Goal: Information Seeking & Learning: Learn about a topic

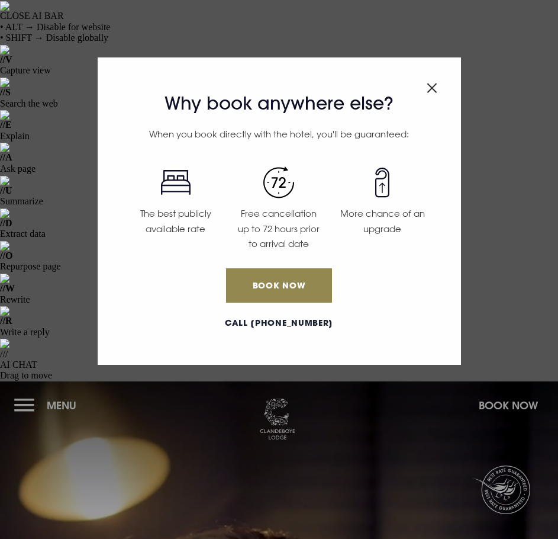
drag, startPoint x: 23, startPoint y: 20, endPoint x: 27, endPoint y: 25, distance: 6.9
click at [23, 20] on div "Why book anywhere else? When you book directly with the hotel, you'll be guaran…" at bounding box center [279, 269] width 558 height 539
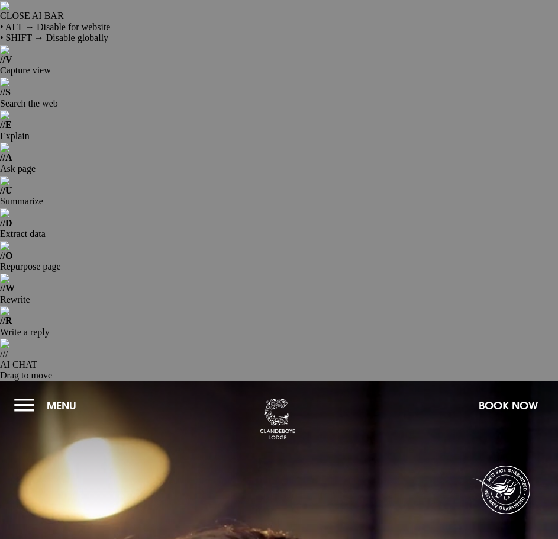
click at [16, 393] on button "Menu" at bounding box center [48, 405] width 68 height 25
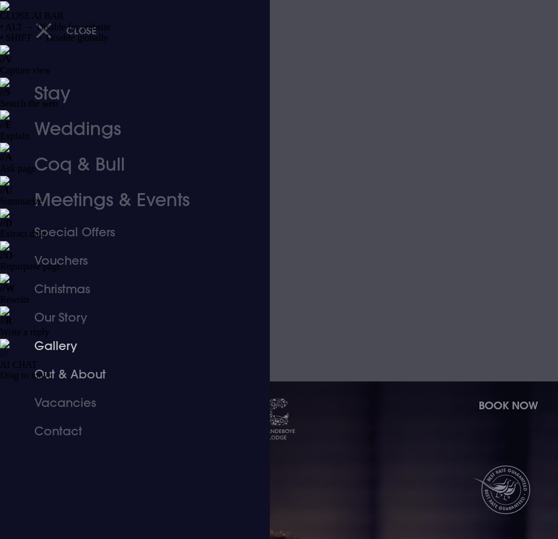
drag, startPoint x: 76, startPoint y: 367, endPoint x: 85, endPoint y: 348, distance: 21.5
click at [76, 367] on link "Out & About" at bounding box center [127, 374] width 187 height 28
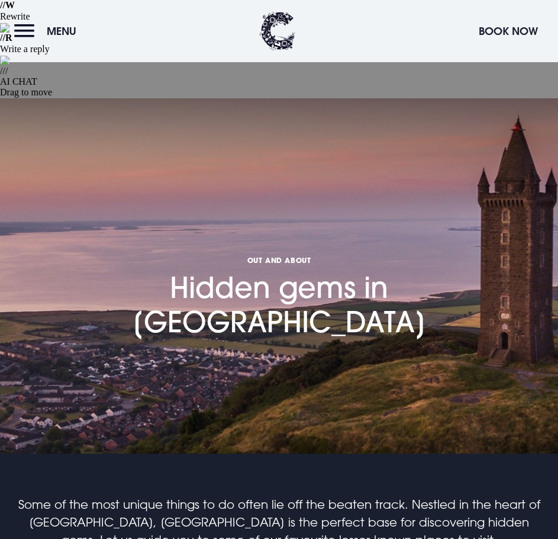
scroll to position [355, 0]
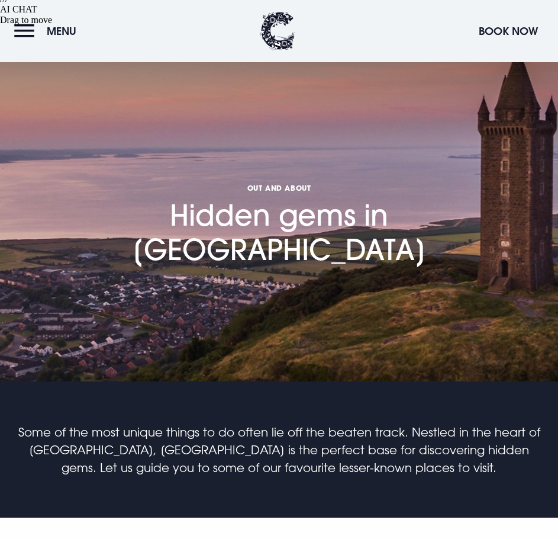
drag, startPoint x: 429, startPoint y: 252, endPoint x: 398, endPoint y: 200, distance: 60.5
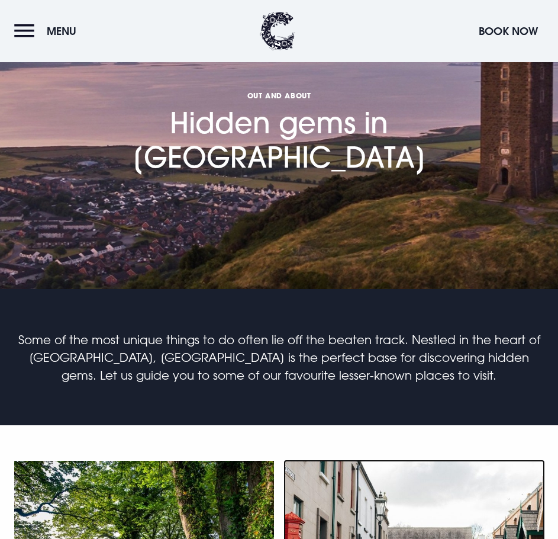
scroll to position [533, 0]
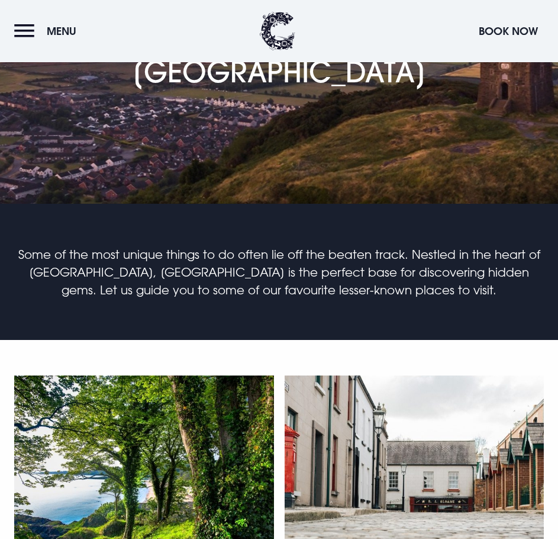
drag, startPoint x: 398, startPoint y: 300, endPoint x: 362, endPoint y: 190, distance: 115.7
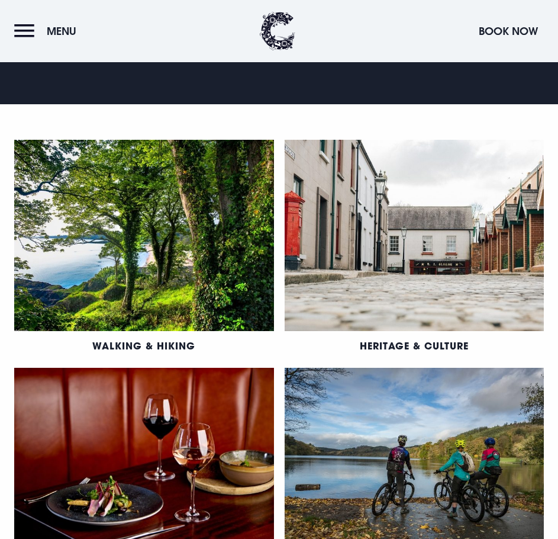
scroll to position [770, 0]
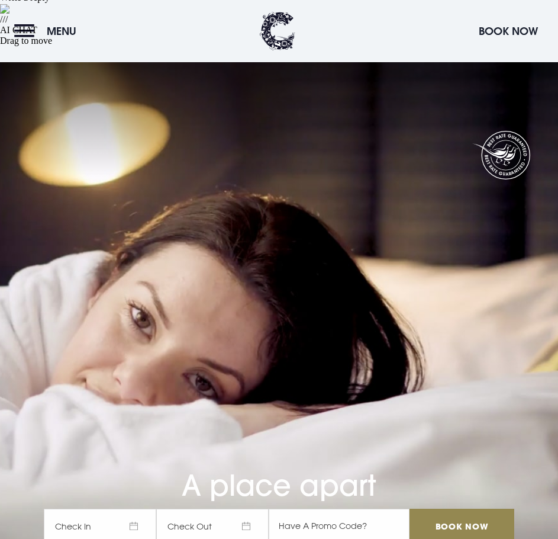
scroll to position [355, 0]
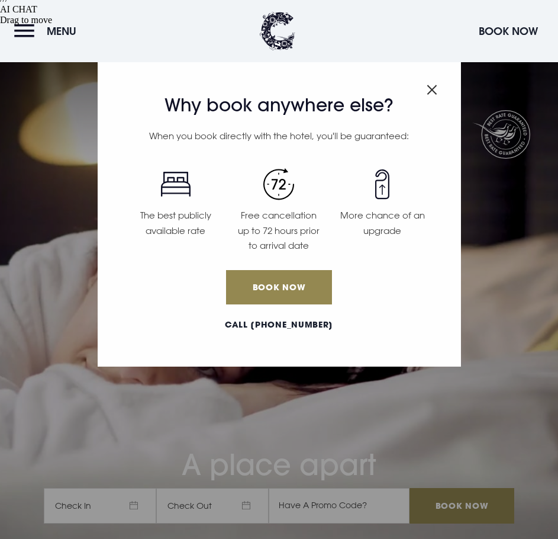
scroll to position [474, 0]
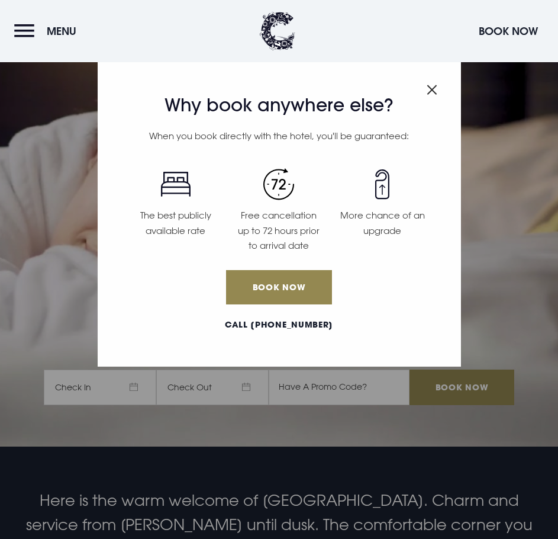
click at [426, 91] on div "Why book anywhere else? When you book directly with the hotel, you'll be guaran…" at bounding box center [280, 212] width 364 height 307
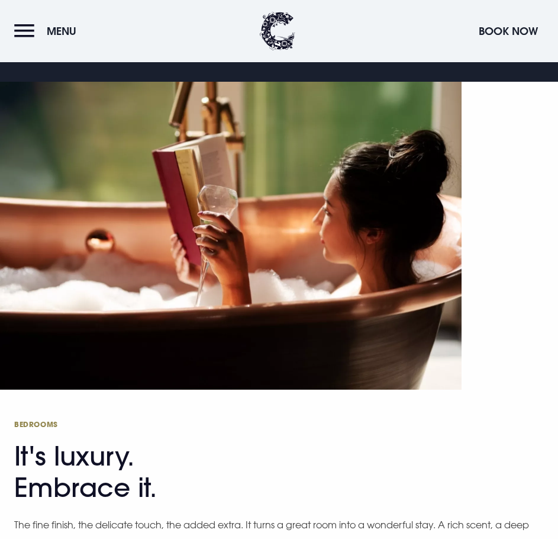
scroll to position [1125, 0]
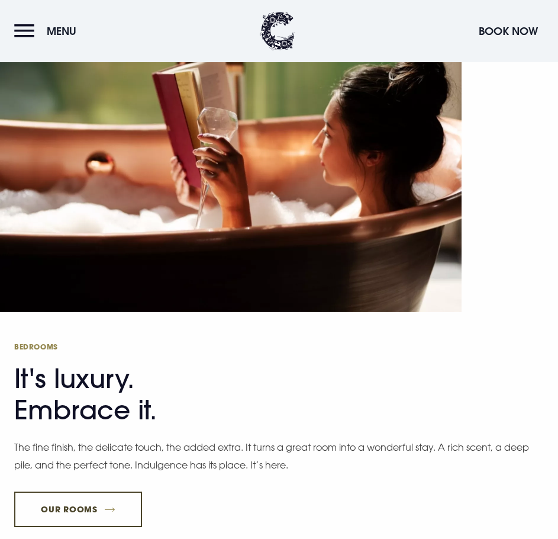
click at [91, 491] on link "Our Rooms" at bounding box center [78, 509] width 128 height 36
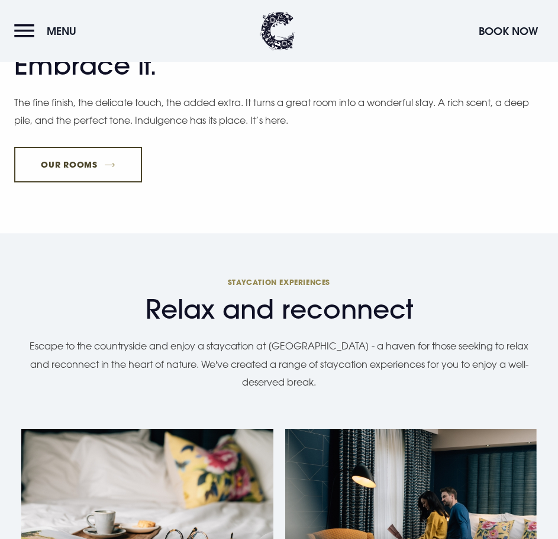
scroll to position [1303, 0]
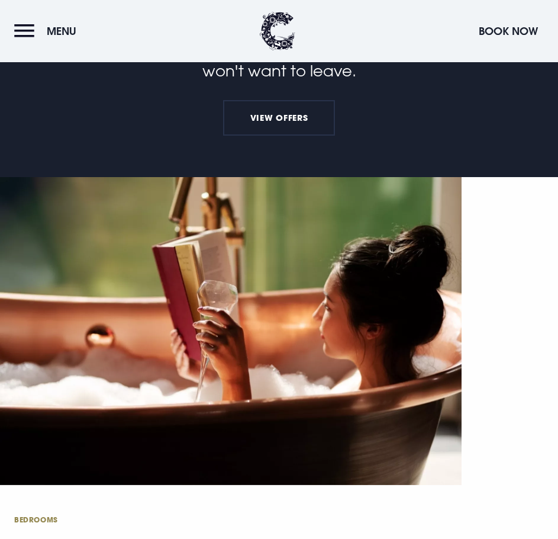
scroll to position [829, 0]
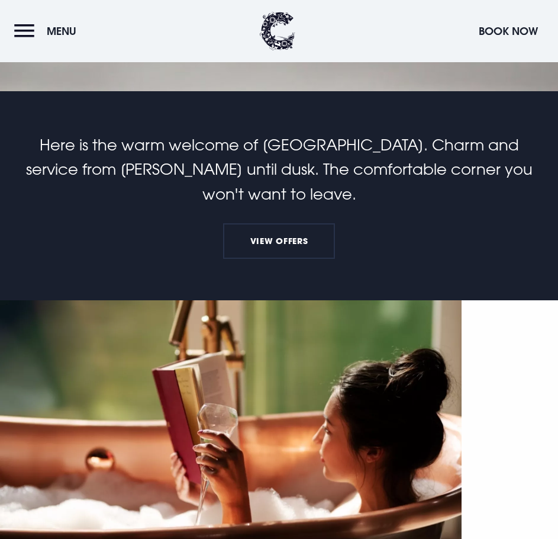
click at [29, 21] on button "Menu" at bounding box center [48, 30] width 68 height 25
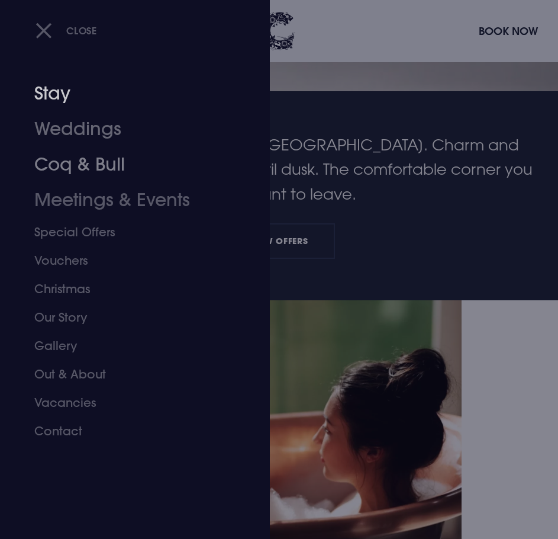
drag, startPoint x: 54, startPoint y: 92, endPoint x: 63, endPoint y: 89, distance: 9.6
click at [54, 92] on link "Stay" at bounding box center [127, 94] width 187 height 36
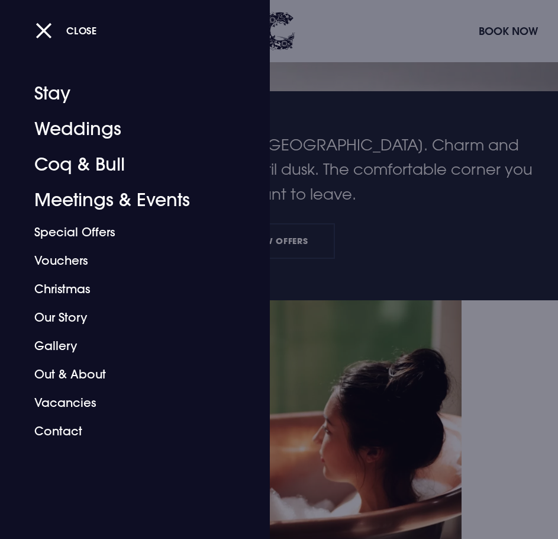
click at [361, 340] on div at bounding box center [279, 269] width 558 height 539
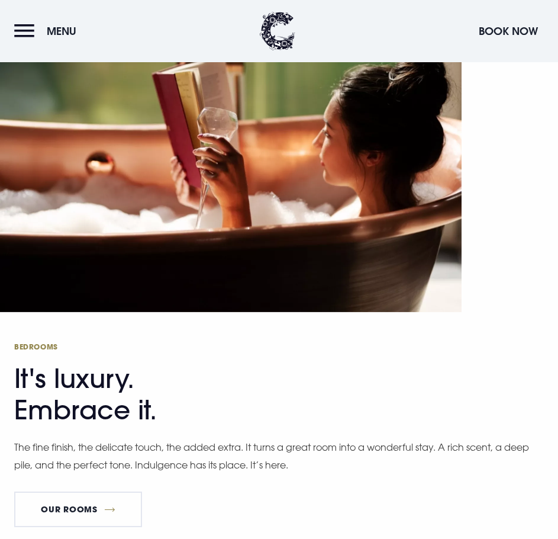
scroll to position [1362, 0]
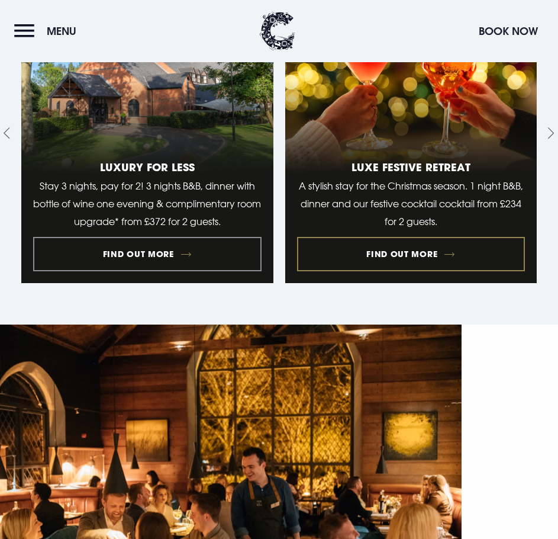
scroll to position [2013, 0]
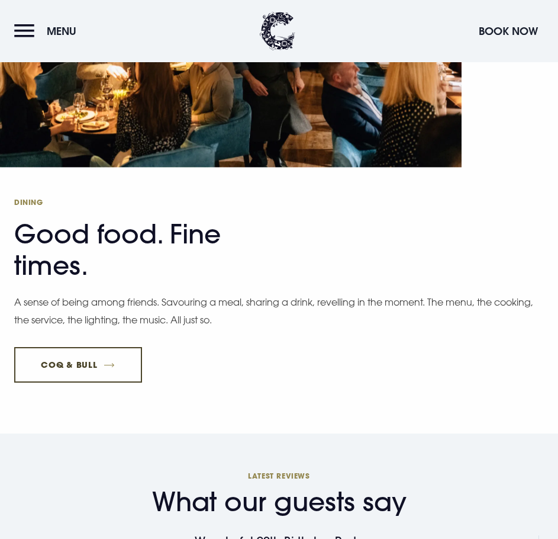
scroll to position [2309, 0]
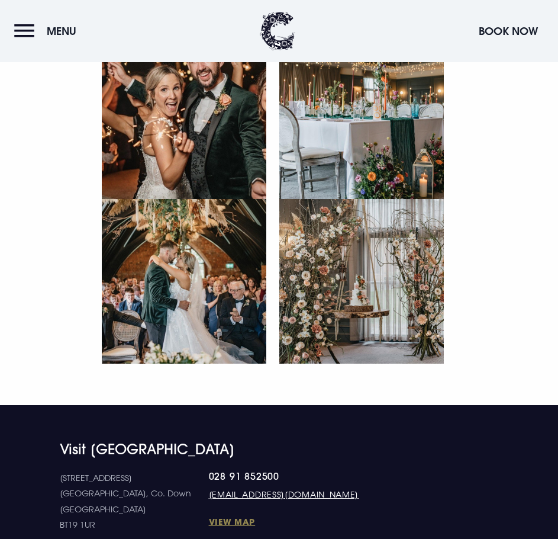
scroll to position [5299, 0]
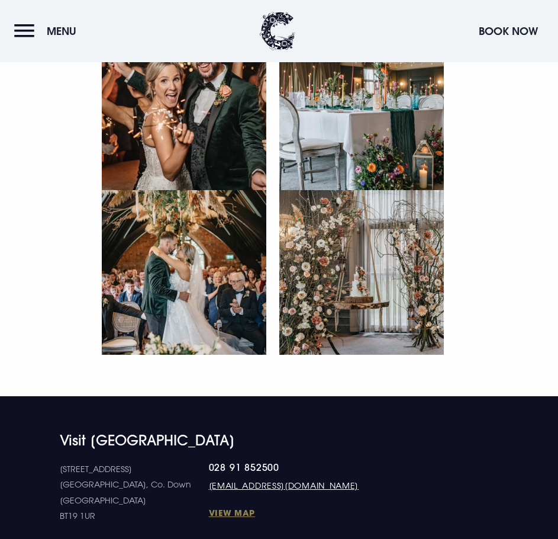
drag, startPoint x: 558, startPoint y: 499, endPoint x: 564, endPoint y: 335, distance: 164.1
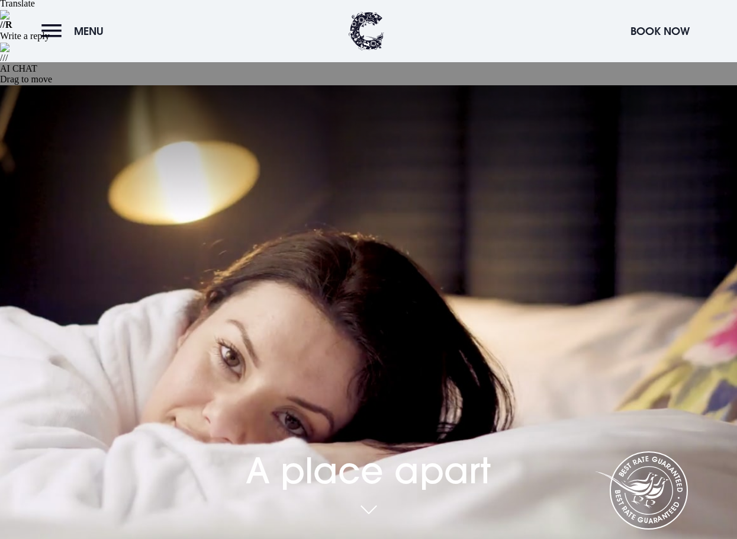
scroll to position [0, 0]
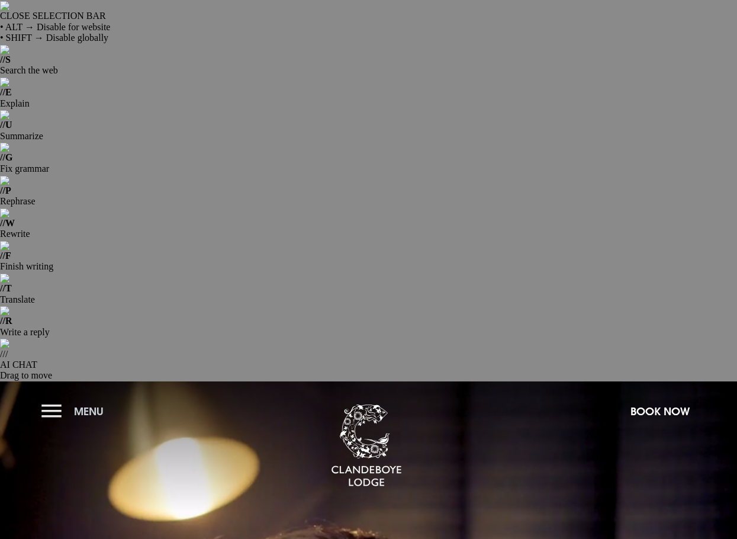
click at [48, 398] on button "Menu" at bounding box center [75, 410] width 68 height 25
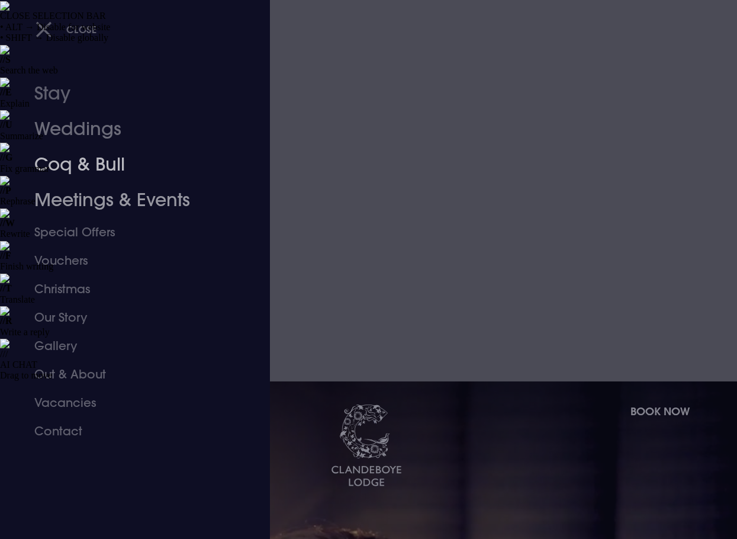
click at [70, 114] on link "Weddings" at bounding box center [126, 129] width 185 height 36
click at [70, 136] on link "Weddings" at bounding box center [126, 129] width 185 height 36
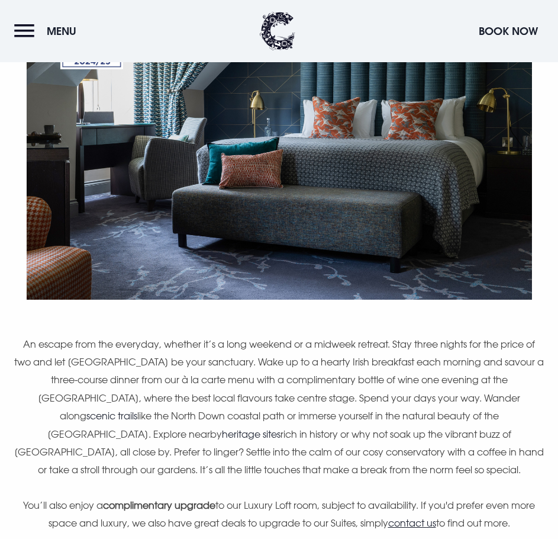
scroll to position [1007, 0]
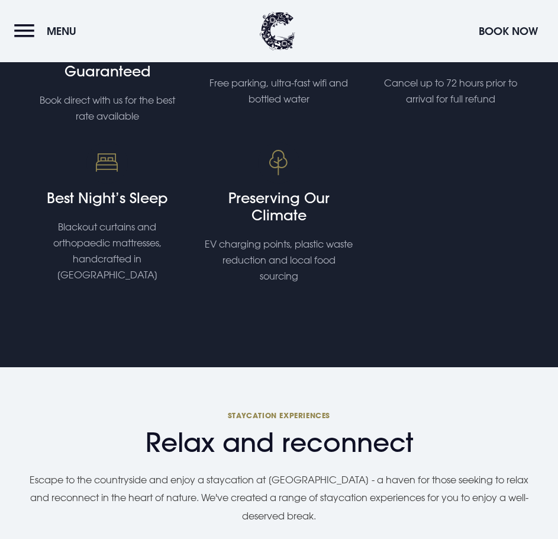
scroll to position [1007, 0]
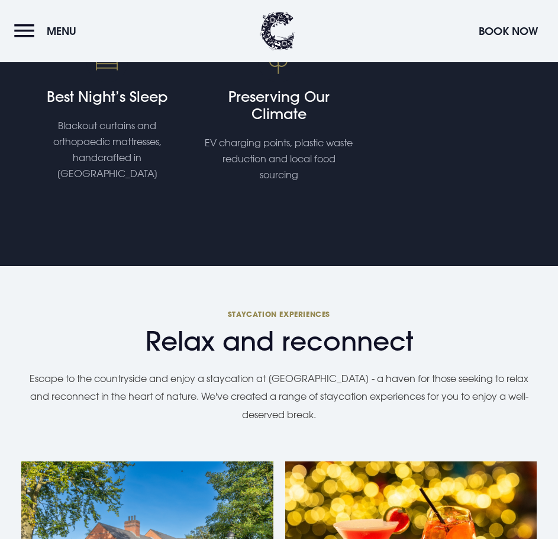
scroll to position [1184, 0]
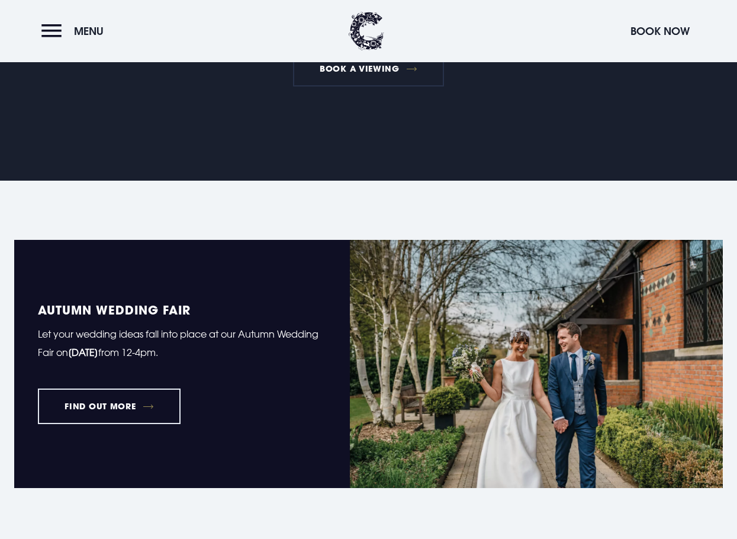
scroll to position [1125, 0]
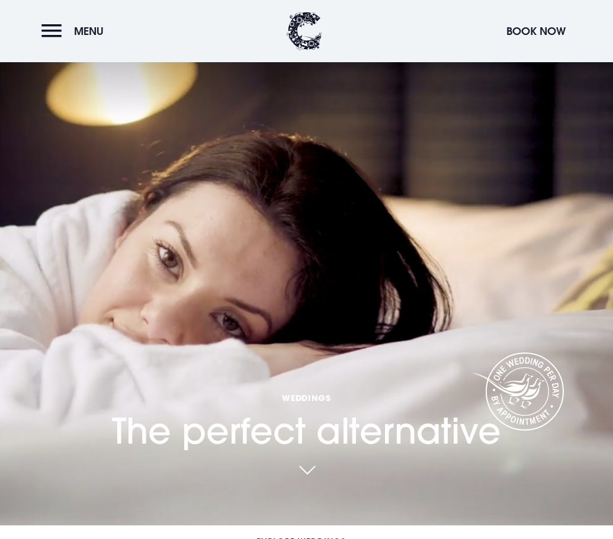
scroll to position [416, 0]
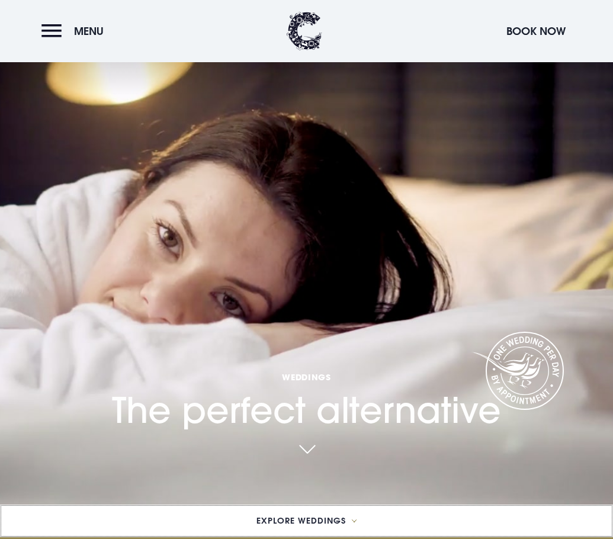
click at [342, 516] on span "Explore Weddings" at bounding box center [300, 520] width 89 height 8
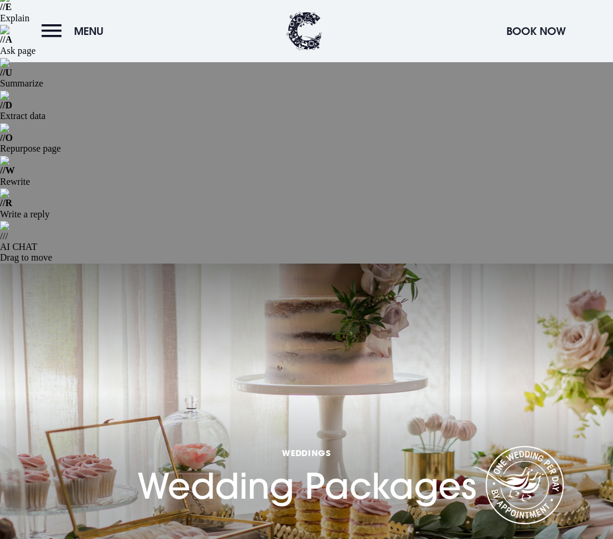
scroll to position [118, 0]
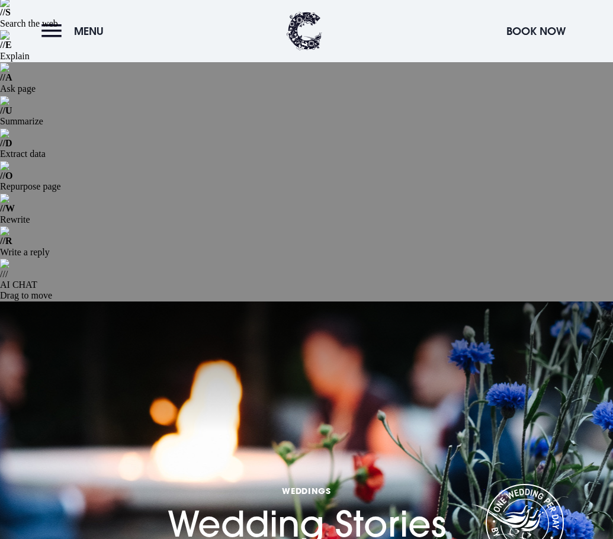
scroll to position [59, 0]
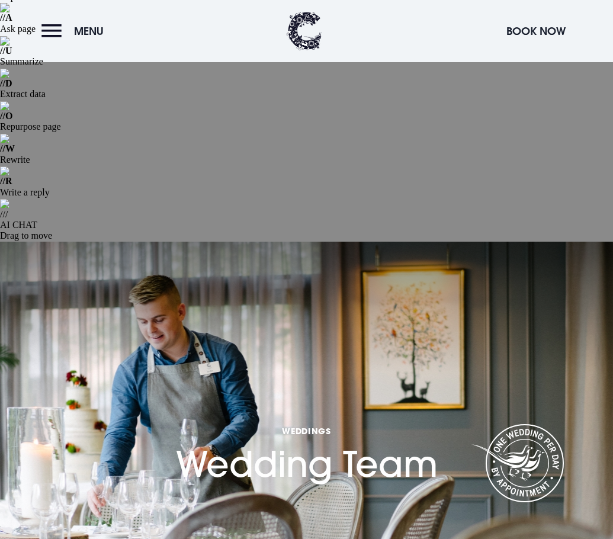
scroll to position [237, 0]
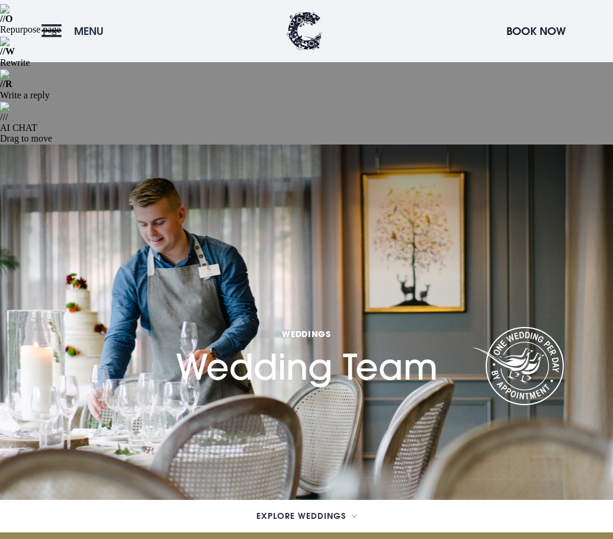
click at [44, 35] on button "Menu" at bounding box center [75, 30] width 68 height 25
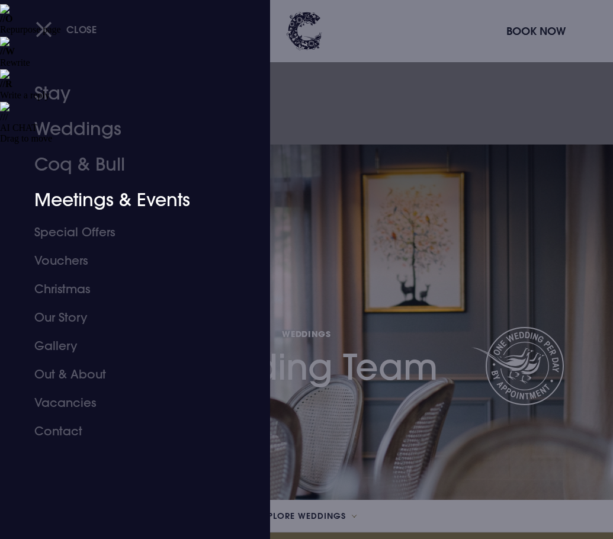
click at [69, 198] on link "Meetings & Events" at bounding box center [126, 200] width 185 height 36
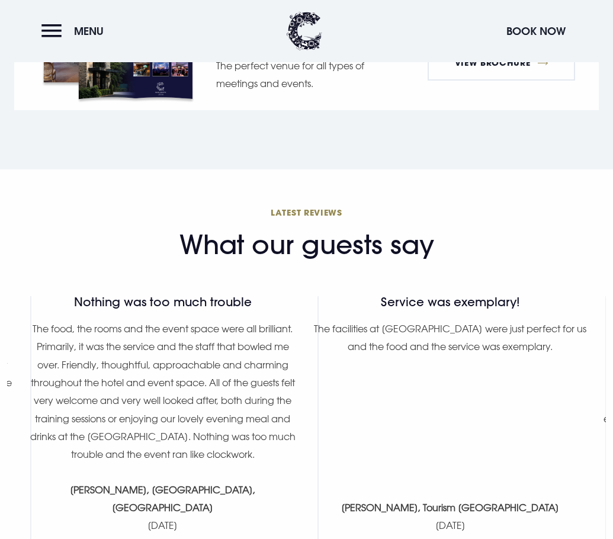
scroll to position [1717, 0]
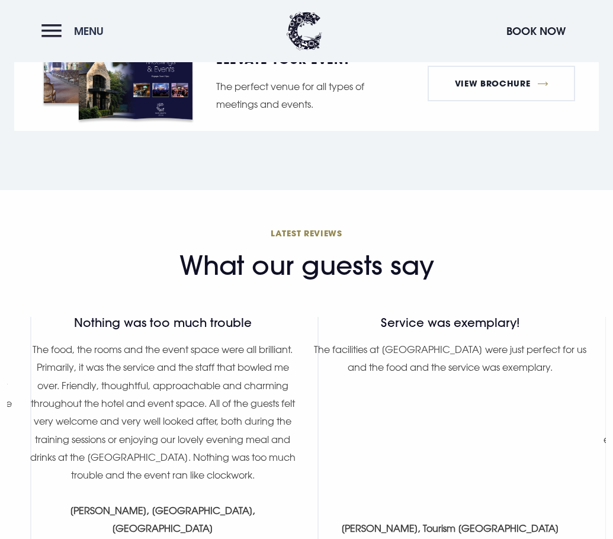
click at [50, 24] on button "Menu" at bounding box center [75, 30] width 68 height 25
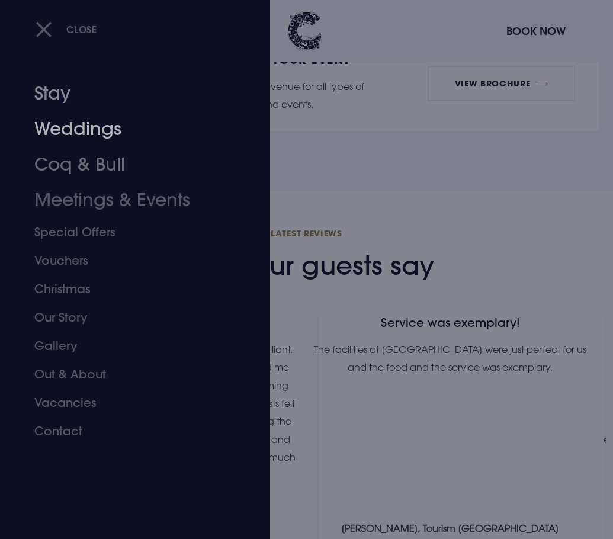
drag, startPoint x: 56, startPoint y: 92, endPoint x: 63, endPoint y: 92, distance: 7.7
click at [56, 92] on link "Stay" at bounding box center [126, 94] width 185 height 36
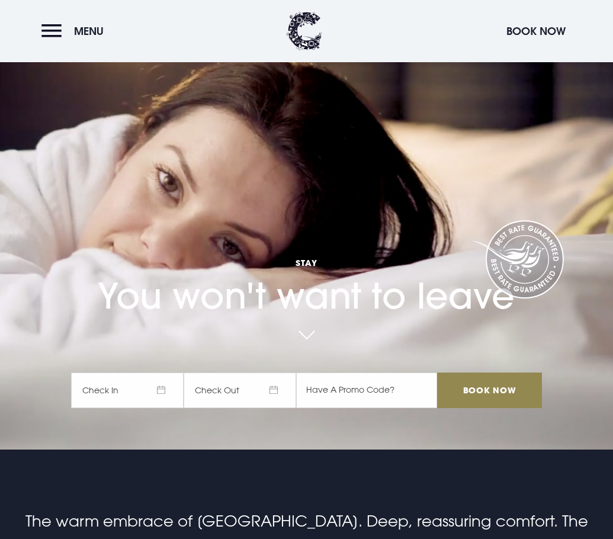
scroll to position [474, 0]
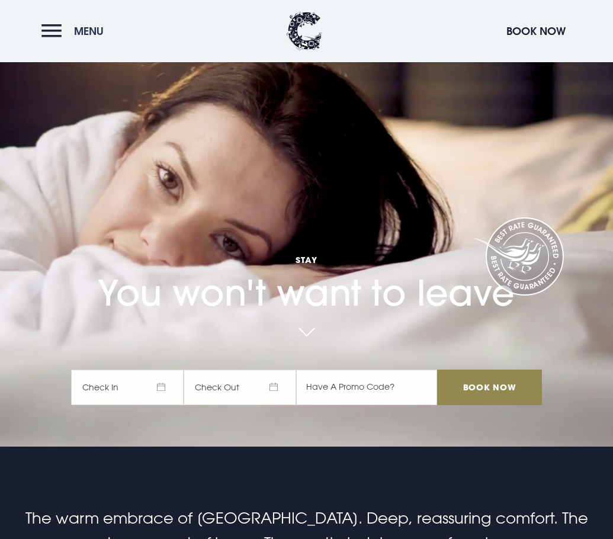
click at [55, 28] on button "Menu" at bounding box center [75, 30] width 68 height 25
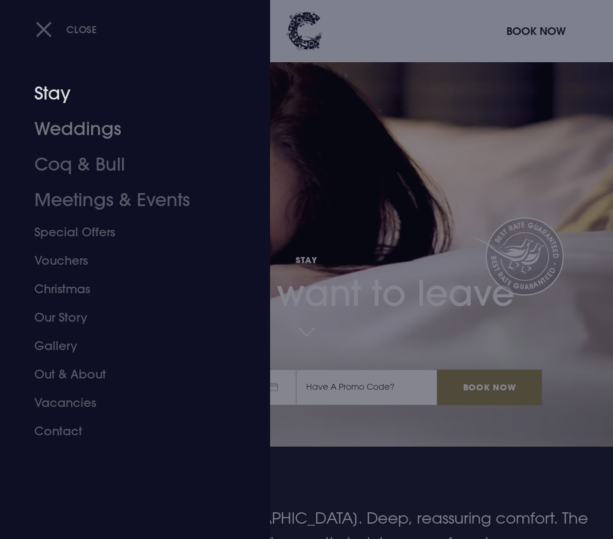
click at [57, 93] on link "Stay" at bounding box center [126, 94] width 185 height 36
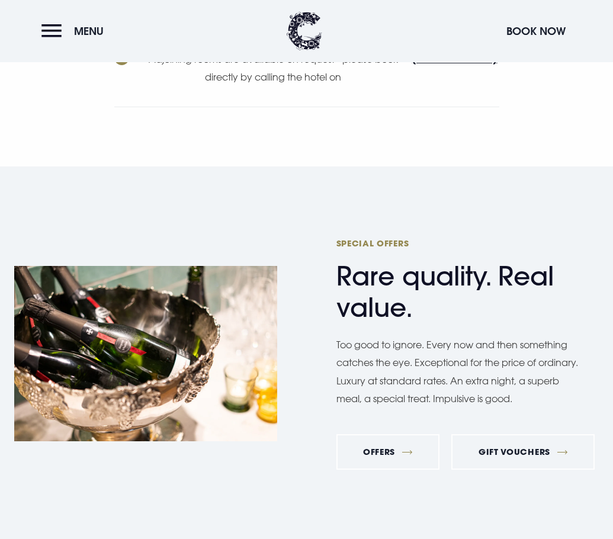
scroll to position [4796, 0]
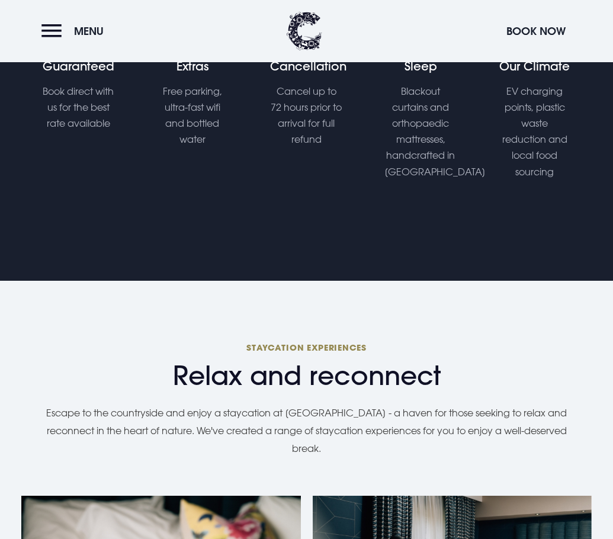
scroll to position [1063, 0]
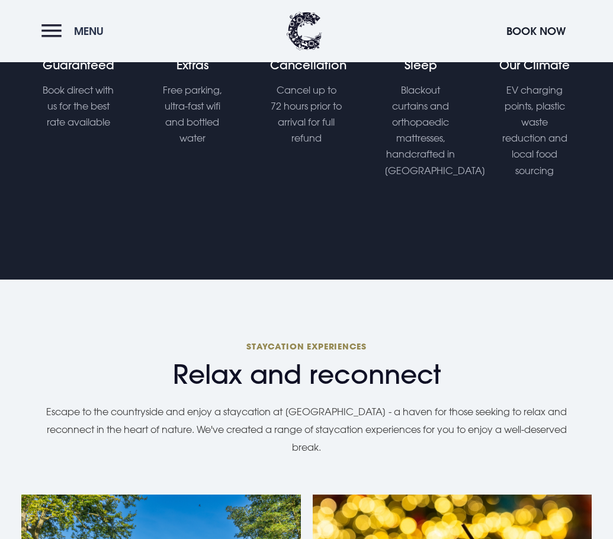
click at [54, 37] on button "Menu" at bounding box center [75, 30] width 68 height 25
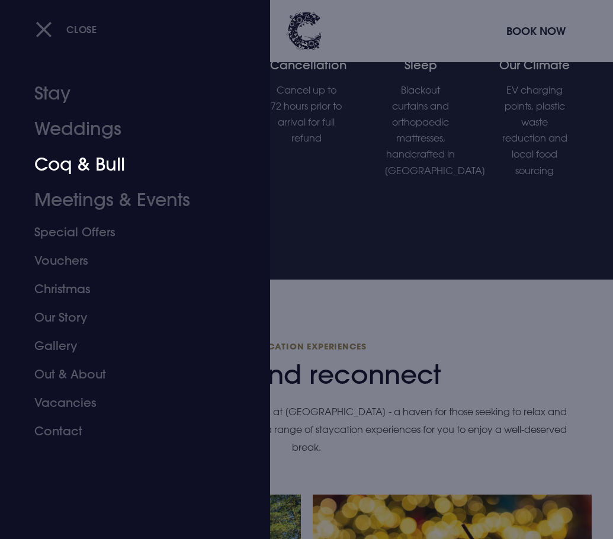
click at [80, 162] on link "Coq & Bull" at bounding box center [126, 165] width 185 height 36
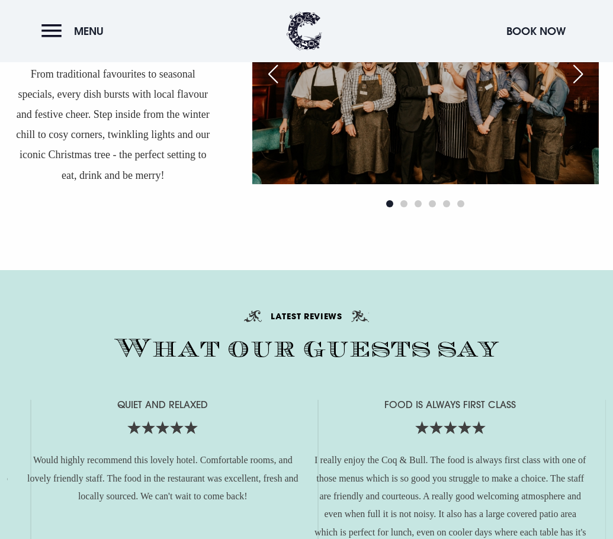
scroll to position [2664, 0]
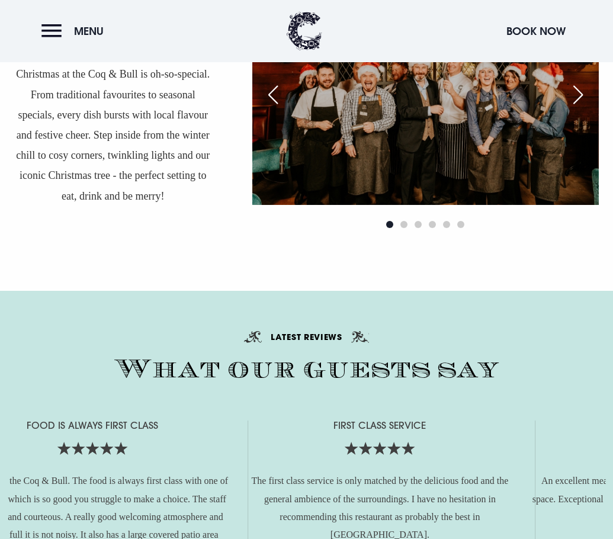
click at [288, 420] on div "First class service The first class service is only matched by the delicious fo…" at bounding box center [380, 543] width 276 height 247
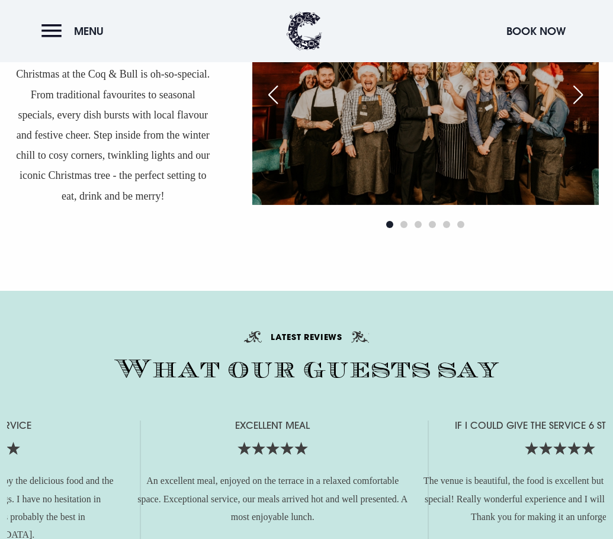
click at [284, 420] on div "Excellent Meal An excellent meal, enjoyed on the terrace in a relaxed comfortab…" at bounding box center [273, 543] width 276 height 247
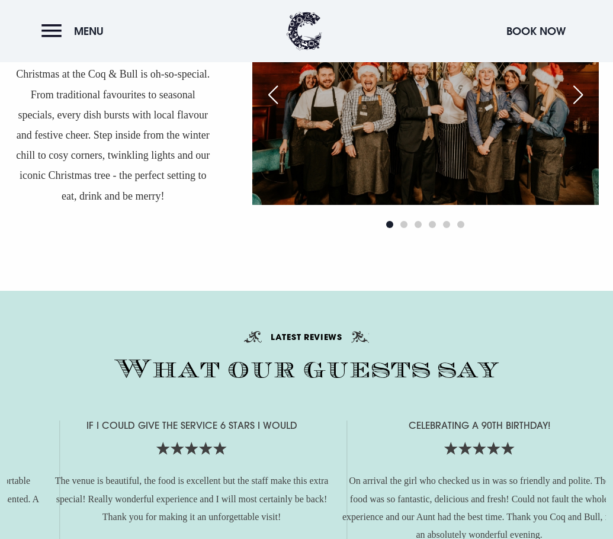
click at [213, 420] on div "If I could give the service 6 stars I would The venue is beautiful, the food is…" at bounding box center [192, 543] width 276 height 247
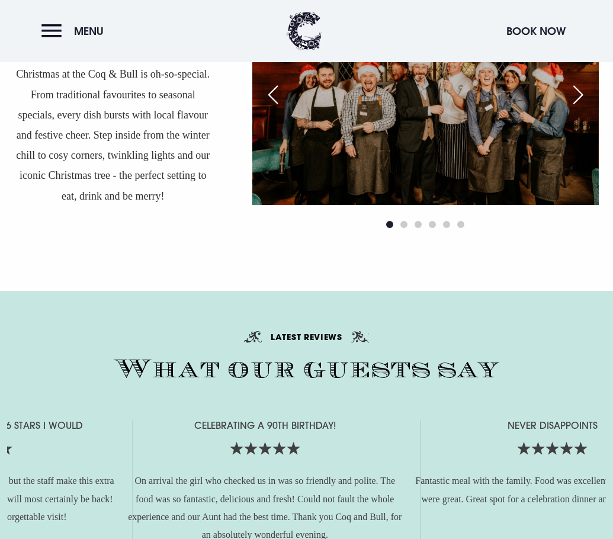
click at [252, 420] on div "Celebrating a 90th birthday! On arrival the girl who checked us in was so frien…" at bounding box center [265, 543] width 276 height 247
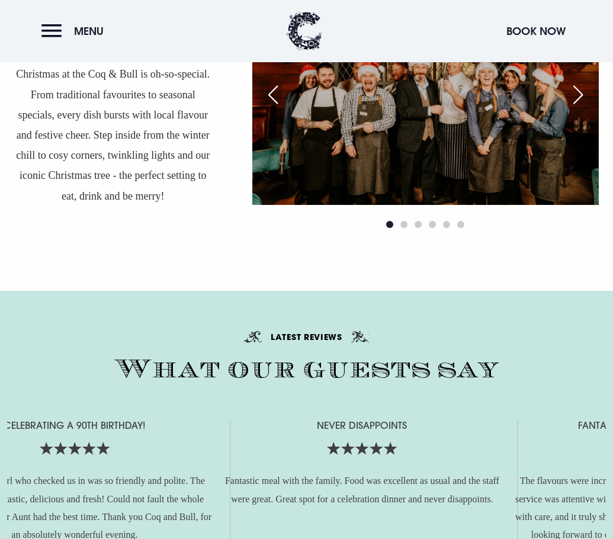
click at [224, 420] on div "Never disappoints Fantastic meal with the family. Food was excellent as usual a…" at bounding box center [362, 543] width 276 height 247
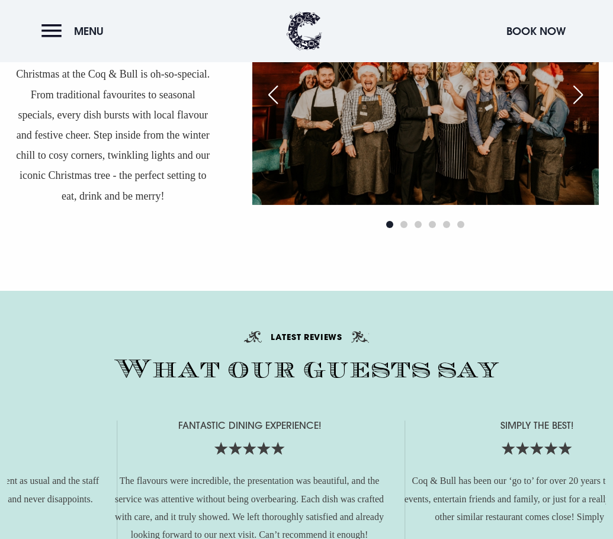
click at [265, 420] on div "Fantastic dining experience! The flavours were incredible, the presentation was…" at bounding box center [249, 543] width 276 height 247
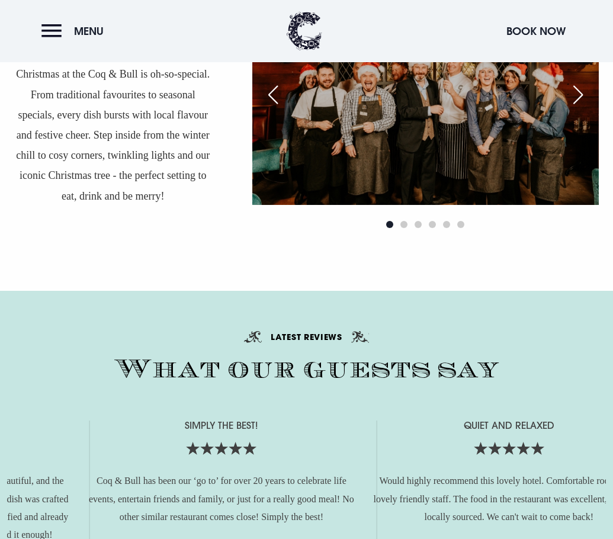
click at [271, 420] on div "Simply the best! Coq & Bull has been our ‘go to’ for over 20 years to celebrate…" at bounding box center [221, 543] width 276 height 247
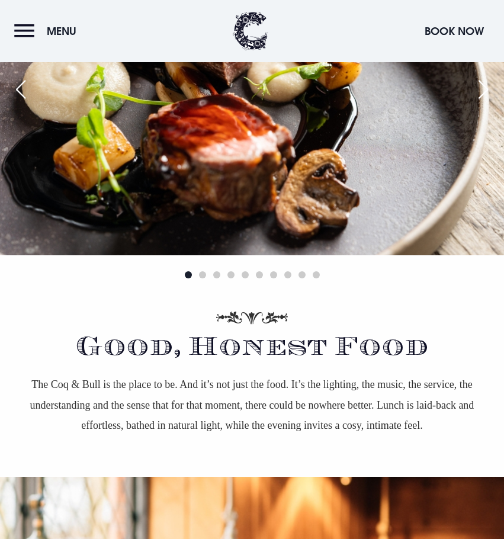
scroll to position [782, 0]
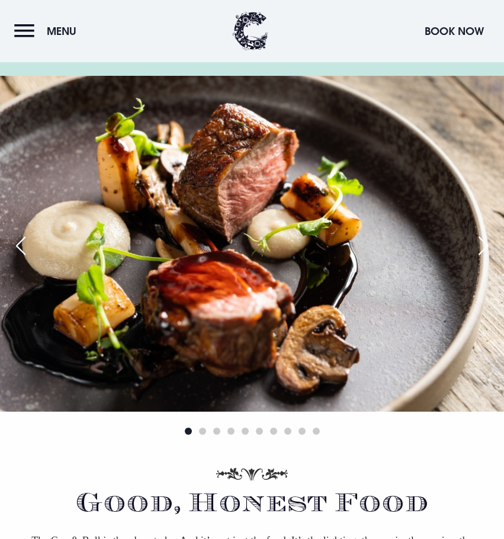
click at [243, 37] on img at bounding box center [251, 31] width 36 height 38
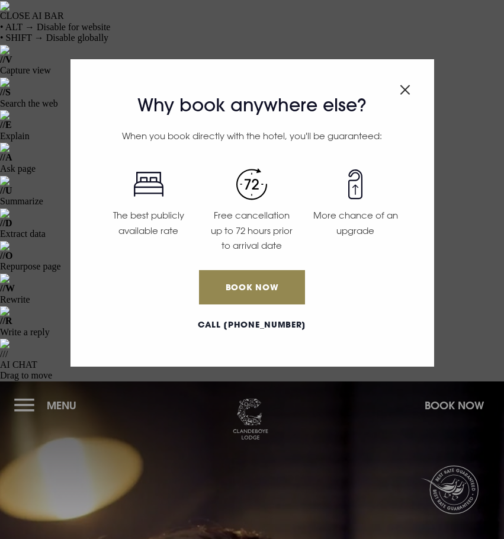
click at [402, 88] on img "Close modal" at bounding box center [405, 90] width 11 height 10
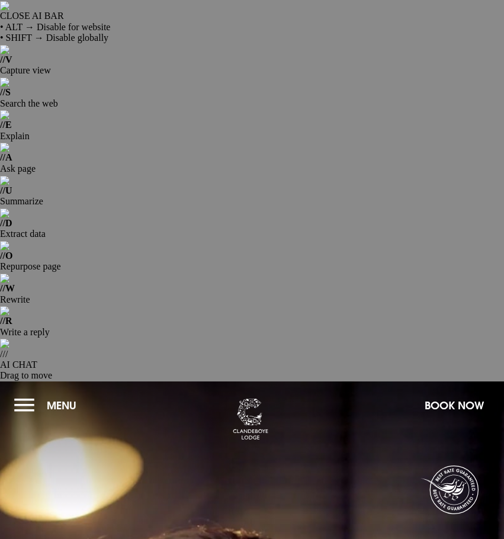
click at [25, 393] on button "Menu" at bounding box center [48, 405] width 68 height 25
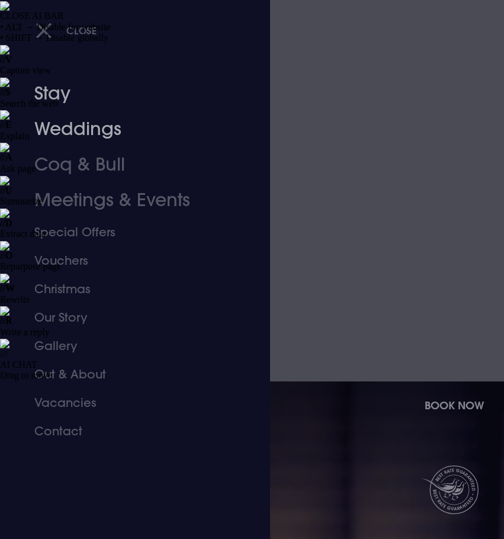
click at [54, 95] on link "Stay" at bounding box center [127, 94] width 187 height 36
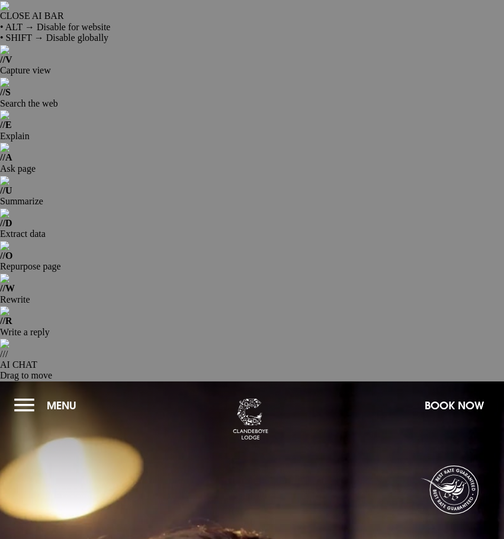
click at [33, 393] on button "Menu" at bounding box center [48, 405] width 68 height 25
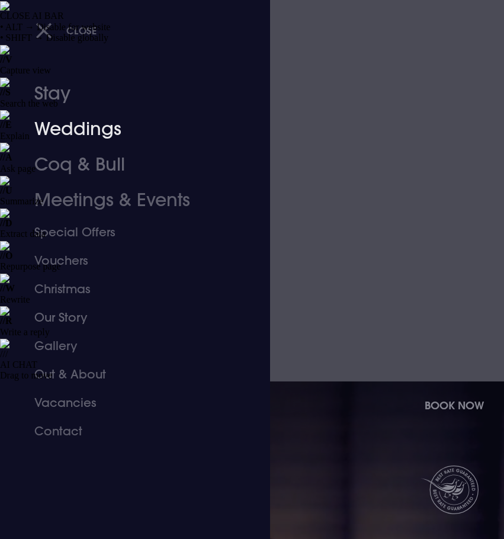
click at [67, 126] on link "Weddings" at bounding box center [127, 129] width 187 height 36
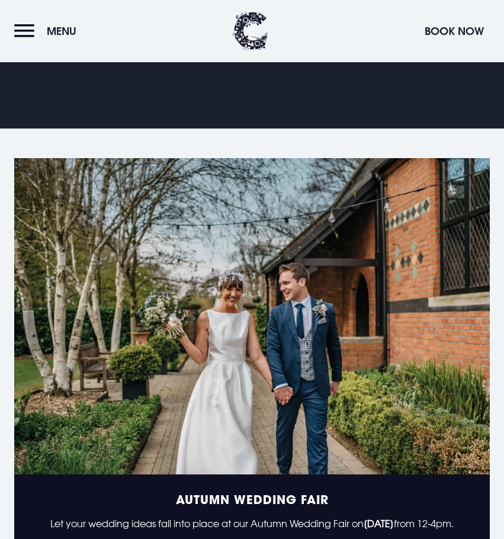
scroll to position [947, 0]
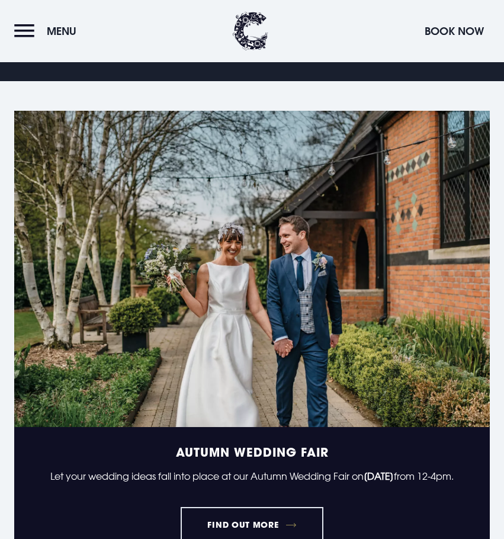
click at [28, 36] on button "Menu" at bounding box center [48, 30] width 68 height 25
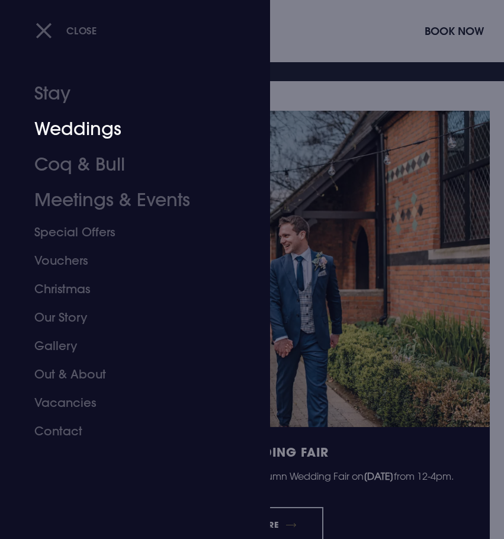
click at [57, 171] on link "Coq & Bull" at bounding box center [127, 165] width 187 height 36
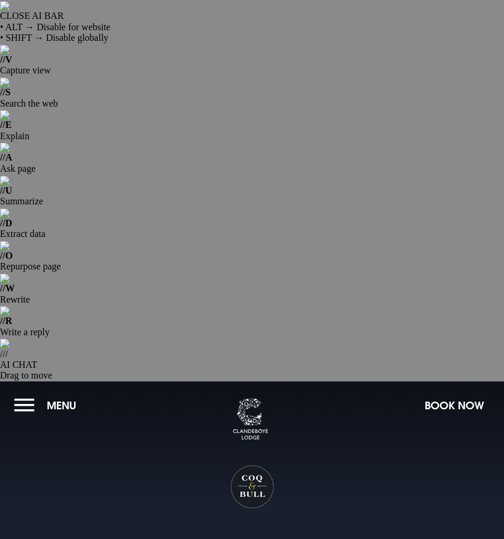
click at [12, 381] on section "Coq & Bull Your browser does not support the video tag." at bounding box center [252, 461] width 504 height 160
click at [24, 393] on button "Menu" at bounding box center [48, 405] width 68 height 25
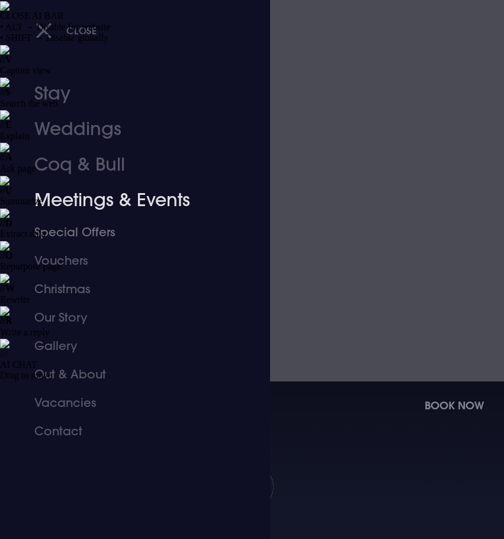
click at [88, 205] on link "Meetings & Events" at bounding box center [127, 200] width 187 height 36
